Goal: Task Accomplishment & Management: Complete application form

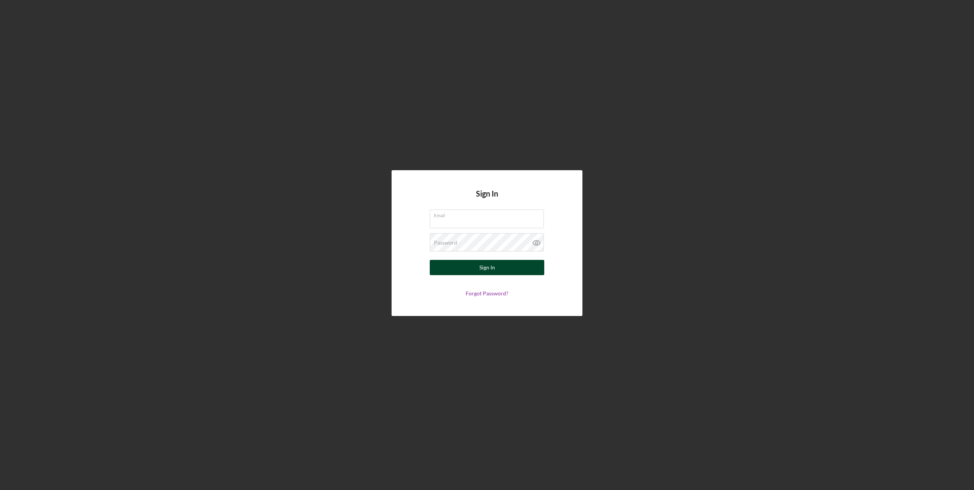
type input "[EMAIL_ADDRESS][DOMAIN_NAME]"
click at [480, 268] on div "Sign In" at bounding box center [488, 267] width 16 height 15
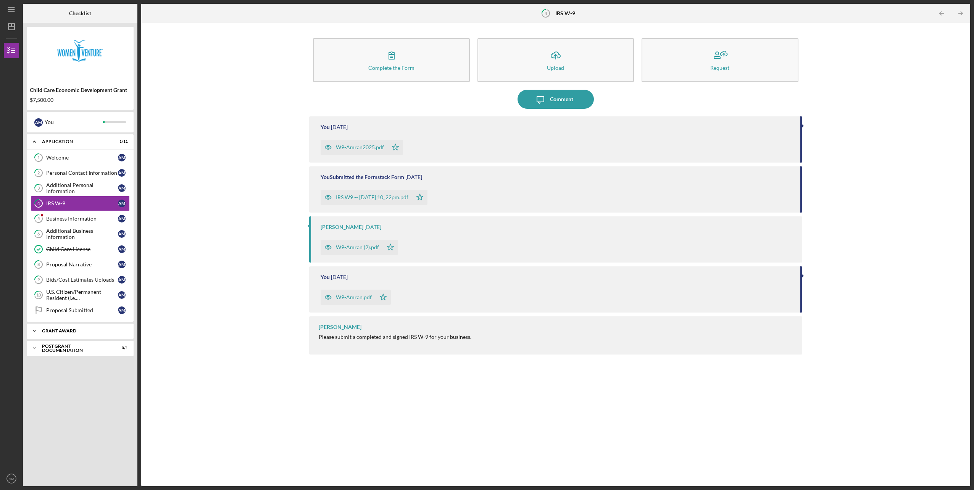
click at [86, 330] on div "Grant Award" at bounding box center [83, 331] width 82 height 5
click at [64, 346] on div "ACH Form" at bounding box center [82, 347] width 72 height 6
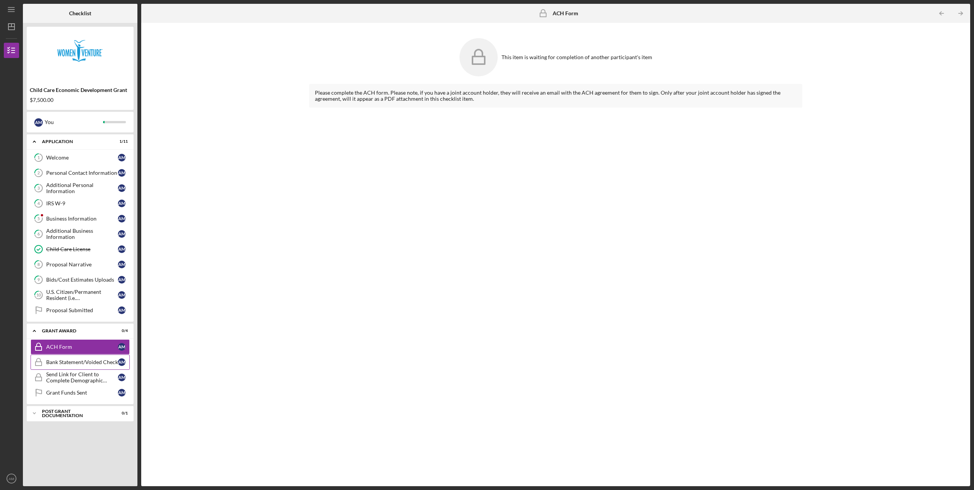
click at [61, 363] on div "Bank Statement/Voided Check" at bounding box center [82, 362] width 72 height 6
click at [61, 373] on div "Send Link for Client to Complete Demographic Information for DEED" at bounding box center [82, 378] width 72 height 12
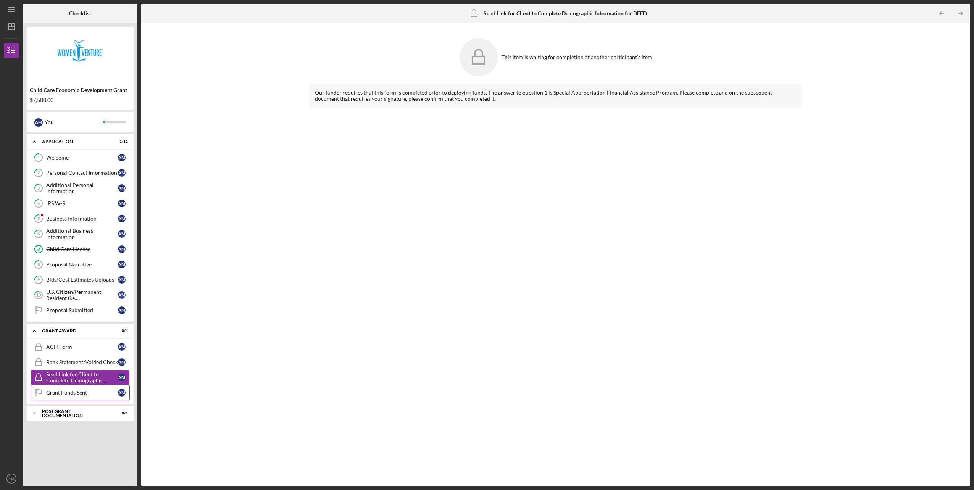
click at [61, 393] on div "Grant Funds Sent" at bounding box center [82, 393] width 72 height 6
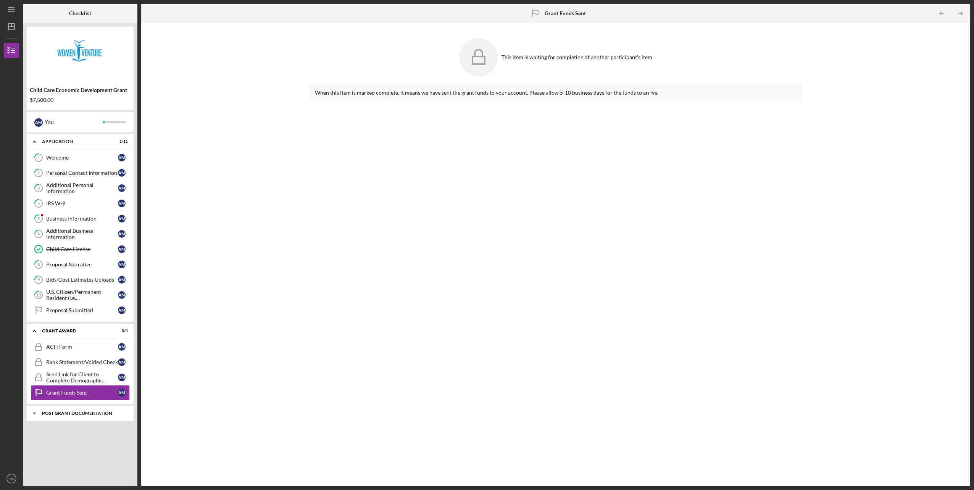
click at [61, 410] on div "Icon/Expander Post Grant Documentation 0 / 1" at bounding box center [80, 413] width 107 height 15
click at [55, 429] on div "Post Grant Client Survey" at bounding box center [82, 430] width 72 height 6
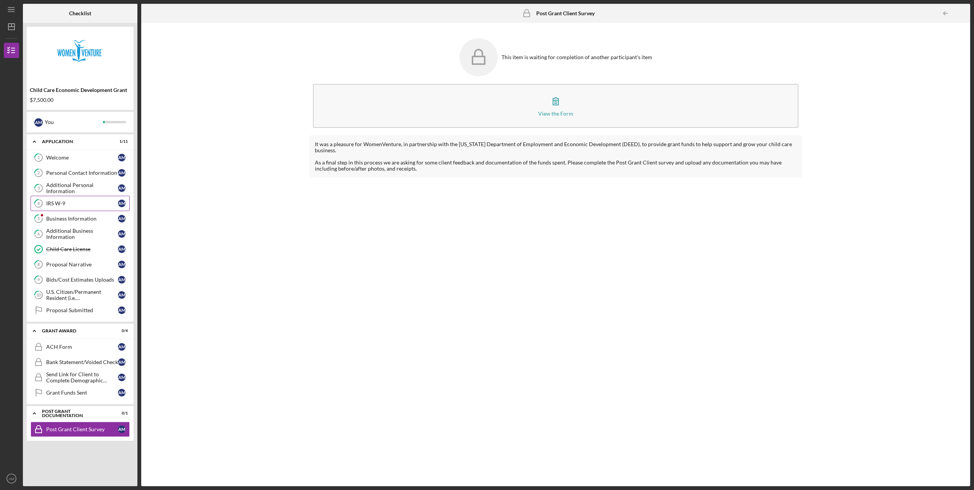
click at [60, 205] on div "IRS W-9" at bounding box center [82, 203] width 72 height 6
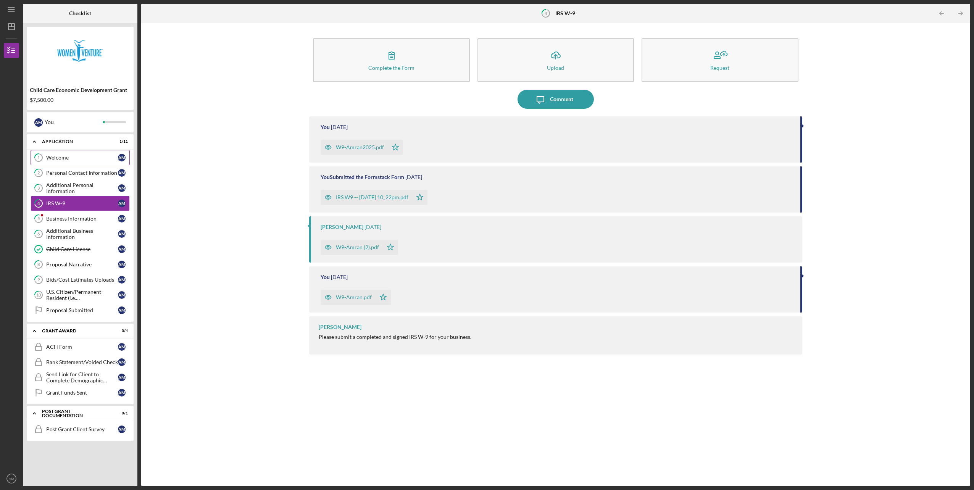
click at [66, 157] on div "Welcome" at bounding box center [82, 158] width 72 height 6
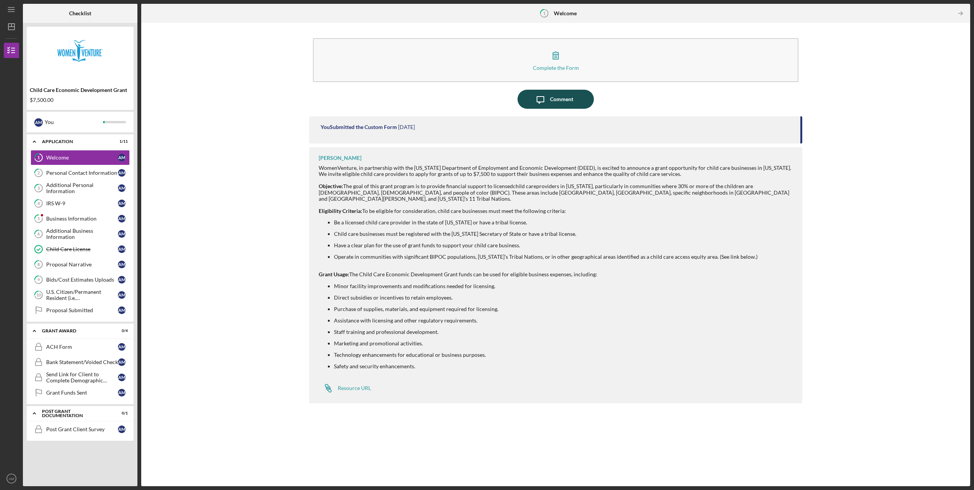
click at [567, 102] on div "Comment" at bounding box center [561, 99] width 23 height 19
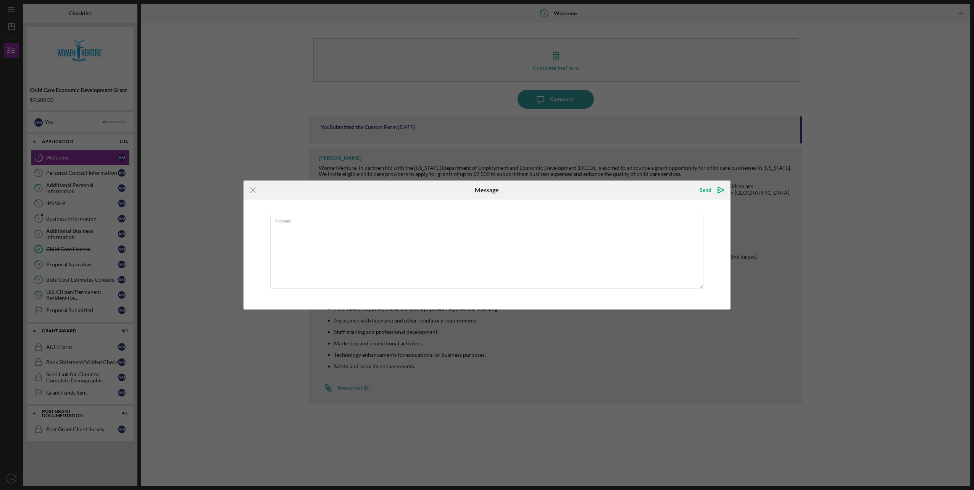
click at [194, 62] on div "Icon/Menu Close Message Send Icon/icon-invite-send Message Cancel Send Icon/ico…" at bounding box center [487, 245] width 974 height 490
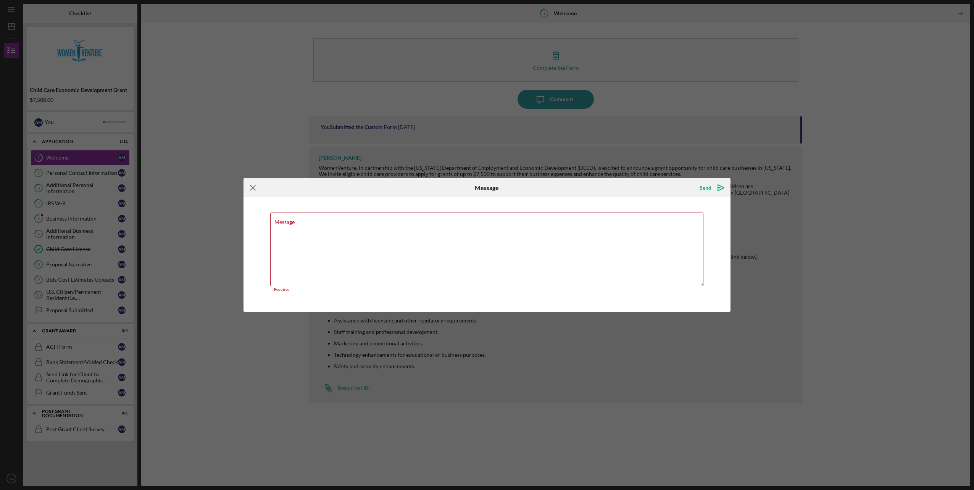
click at [252, 184] on icon "Icon/Menu Close" at bounding box center [253, 187] width 19 height 19
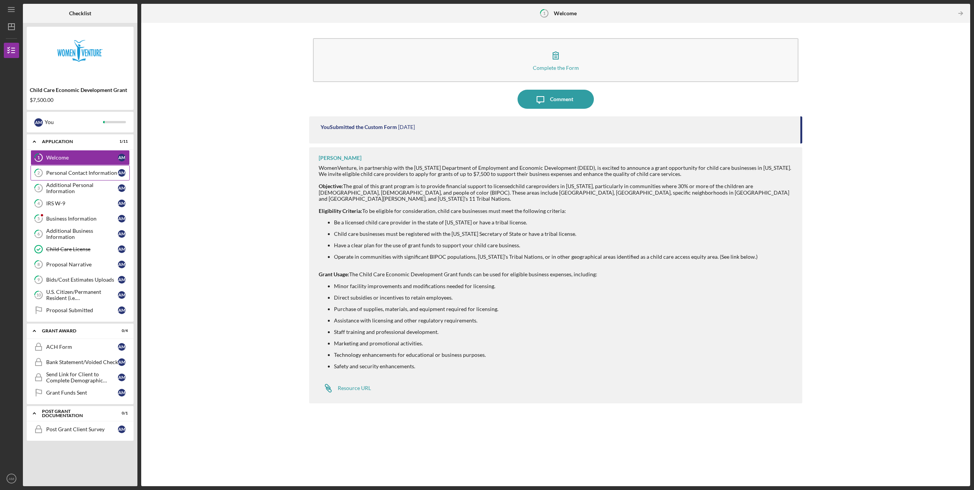
click at [73, 176] on div "Personal Contact Information" at bounding box center [82, 173] width 72 height 6
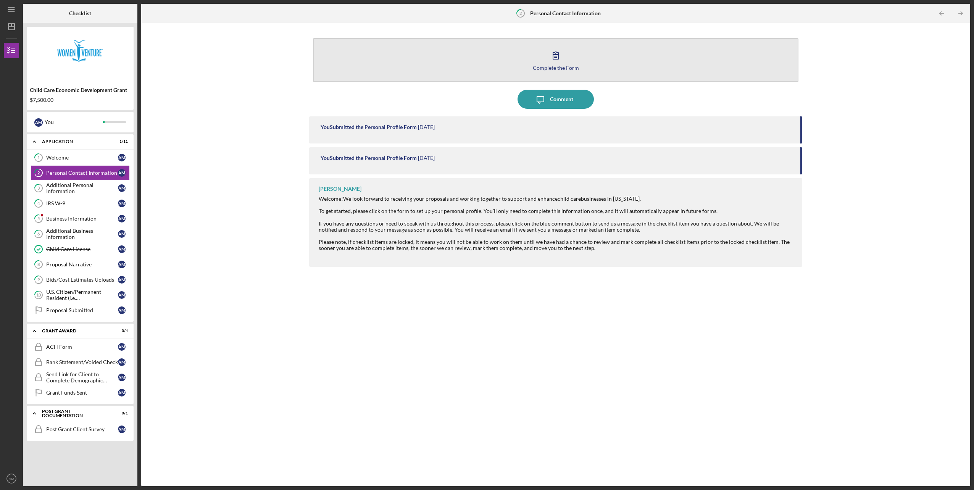
click at [553, 63] on icon "button" at bounding box center [555, 55] width 19 height 19
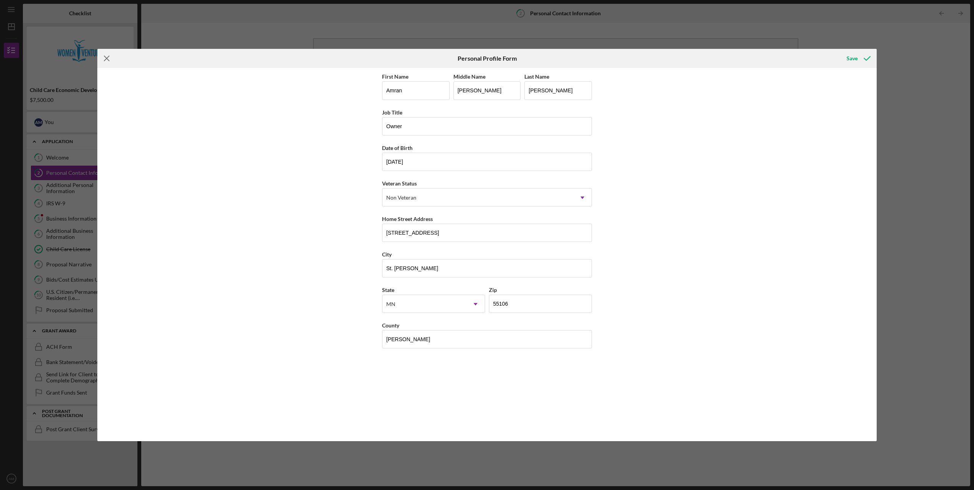
click at [108, 60] on icon "Icon/Menu Close" at bounding box center [106, 58] width 19 height 19
